Goal: Information Seeking & Learning: Learn about a topic

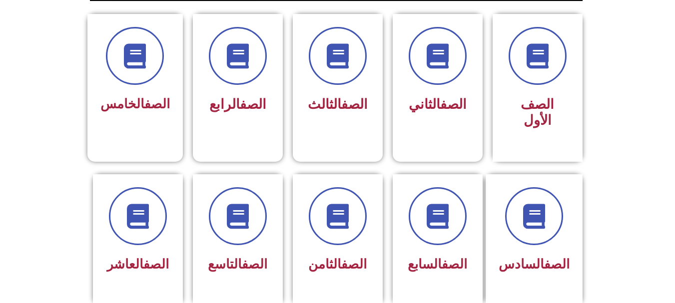
scroll to position [268, 0]
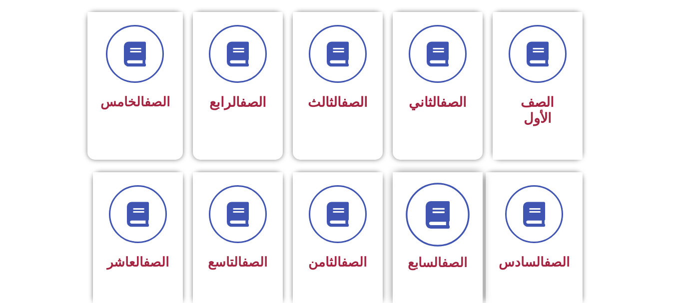
click at [436, 207] on icon at bounding box center [437, 214] width 27 height 27
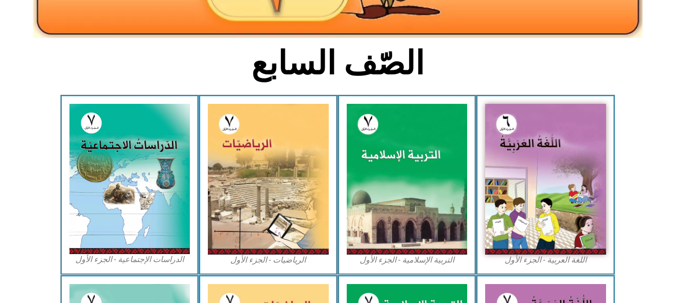
scroll to position [314, 0]
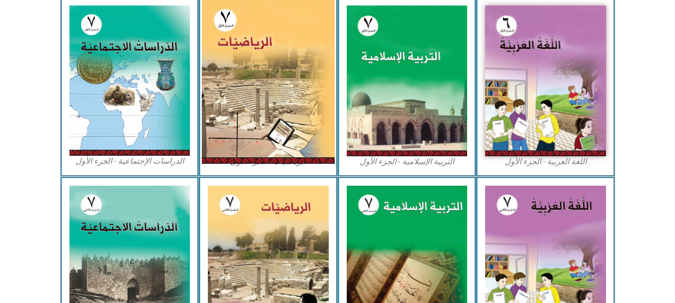
click at [283, 76] on img at bounding box center [268, 81] width 133 height 166
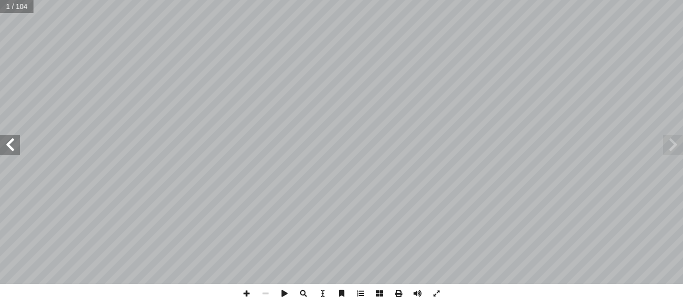
click at [15, 148] on span at bounding box center [10, 145] width 20 height 20
click at [15, 142] on span at bounding box center [10, 145] width 20 height 20
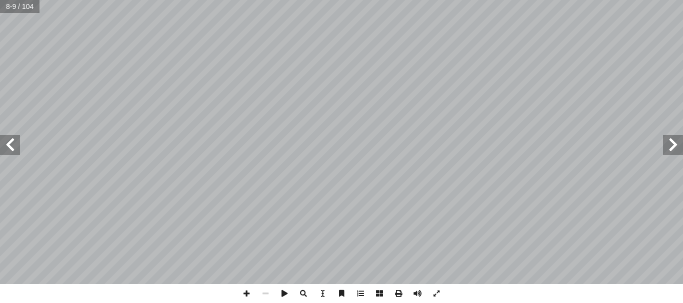
click at [15, 142] on span at bounding box center [10, 145] width 20 height 20
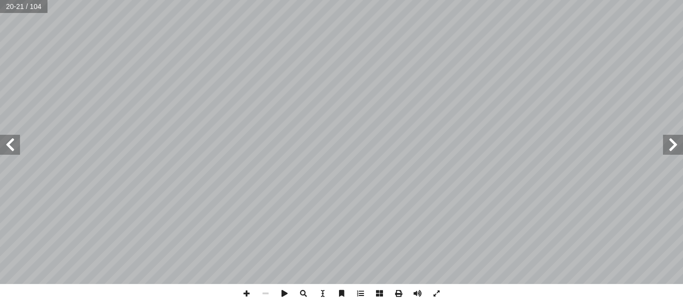
click at [15, 142] on span at bounding box center [10, 145] width 20 height 20
click at [674, 148] on span at bounding box center [673, 145] width 20 height 20
click at [11, 152] on span at bounding box center [10, 145] width 20 height 20
click at [255, 290] on span at bounding box center [246, 293] width 19 height 19
click at [242, 296] on span at bounding box center [246, 293] width 19 height 19
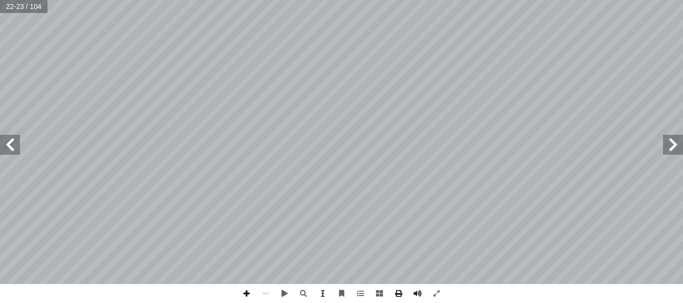
click at [248, 290] on span at bounding box center [246, 293] width 19 height 19
click at [247, 292] on span at bounding box center [246, 293] width 19 height 19
drag, startPoint x: 271, startPoint y: 294, endPoint x: 322, endPoint y: 295, distance: 51.0
click at [322, 295] on div at bounding box center [341, 293] width 209 height 19
click at [122, 291] on div "18 :) 5 نشاط ( تي: أ ا ما ي َ ناتج ُ جد أ ا :) نشاط (6 ٤ - + ٣ - : َ ناتج ُ جد …" at bounding box center [341, 151] width 683 height 303
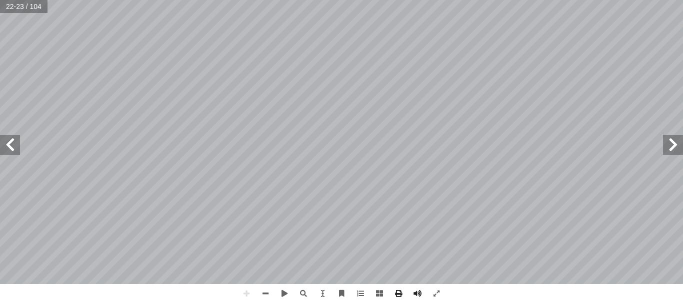
click at [194, 91] on html "الصفحة الرئيسية الصف الأول الصف الثاني الصف الثالث الصف الرابع الصف الخامس الصف…" at bounding box center [341, 45] width 683 height 91
click at [12, 139] on span at bounding box center [10, 145] width 20 height 20
click at [266, 287] on span at bounding box center [265, 293] width 19 height 19
click at [243, 293] on span at bounding box center [246, 293] width 19 height 19
click at [7, 137] on span at bounding box center [10, 145] width 20 height 20
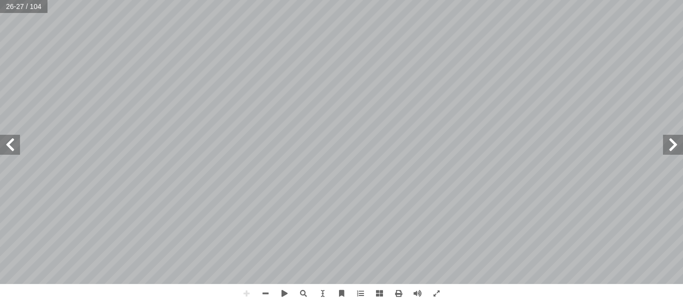
click at [677, 154] on span at bounding box center [673, 145] width 20 height 20
click at [463, 91] on html "الصفحة الرئيسية الصف الأول الصف الثاني الصف الثالث الصف الرابع الصف الخامس الصف…" at bounding box center [341, 45] width 683 height 91
